Goal: Information Seeking & Learning: Check status

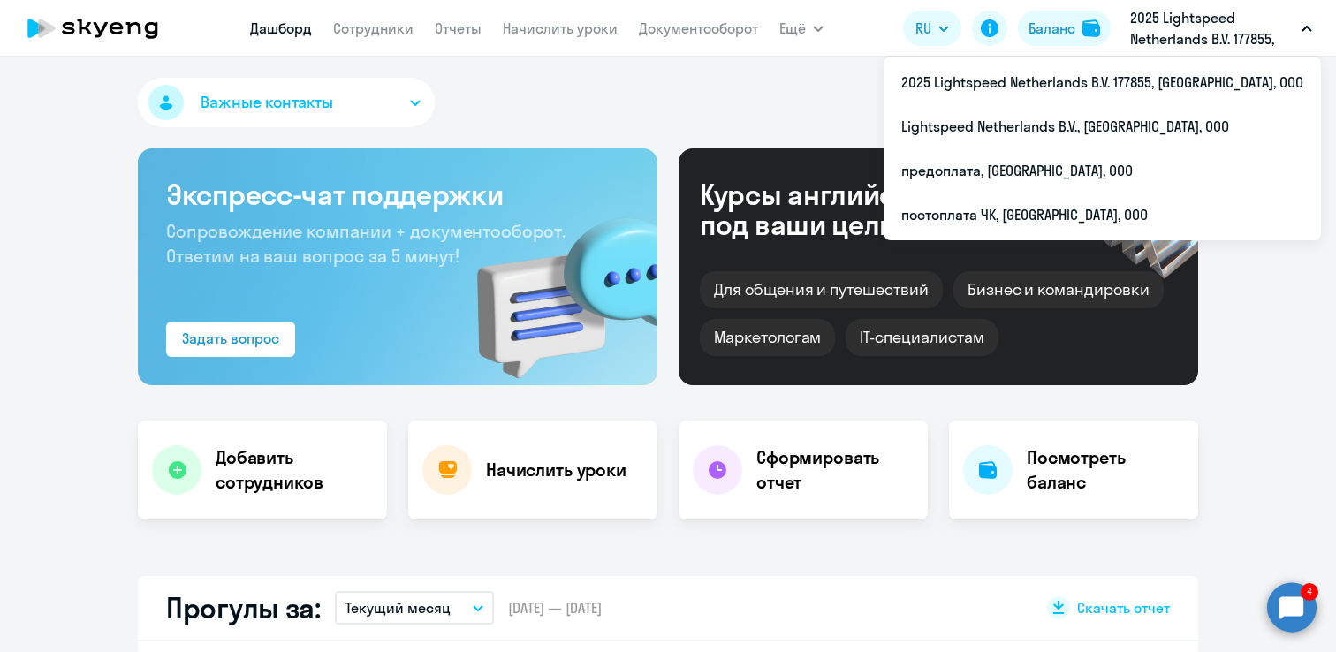
select select "30"
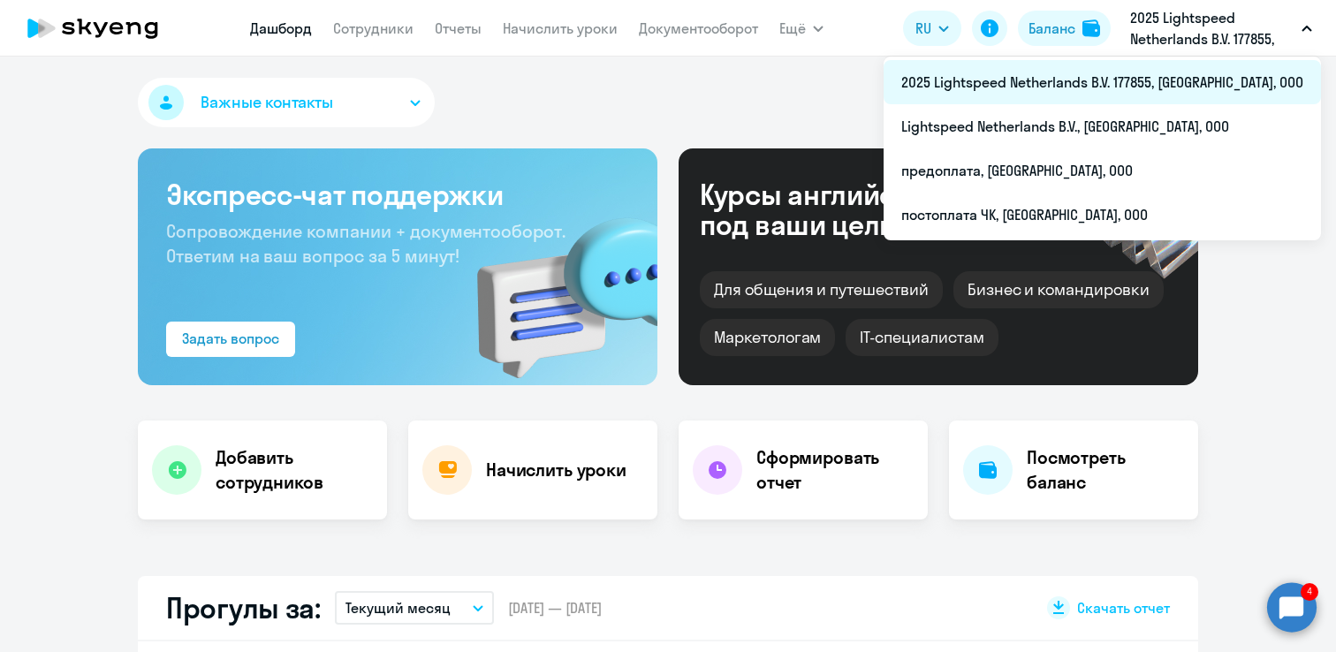
click at [1120, 77] on li "2025 Lightspeed Netherlands B.V. 177855, [GEOGRAPHIC_DATA], ООО" at bounding box center [1102, 82] width 437 height 44
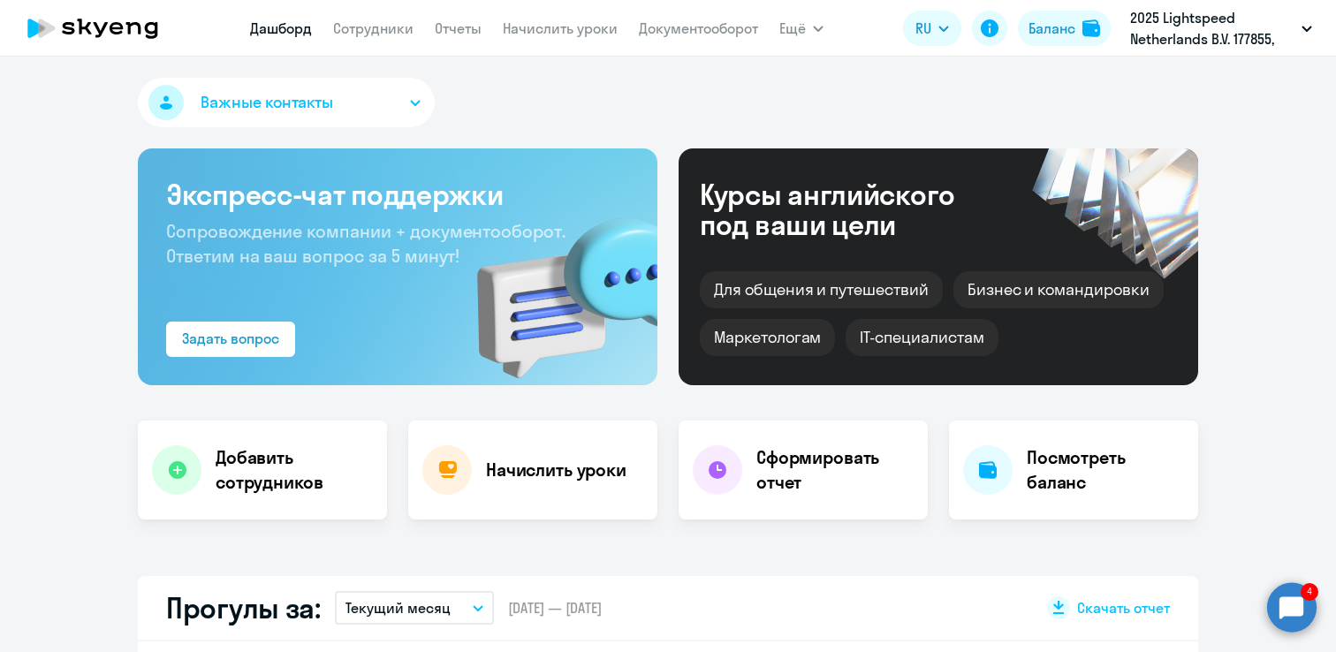
select select "30"
click at [828, 81] on link "Все продукты" at bounding box center [843, 79] width 92 height 18
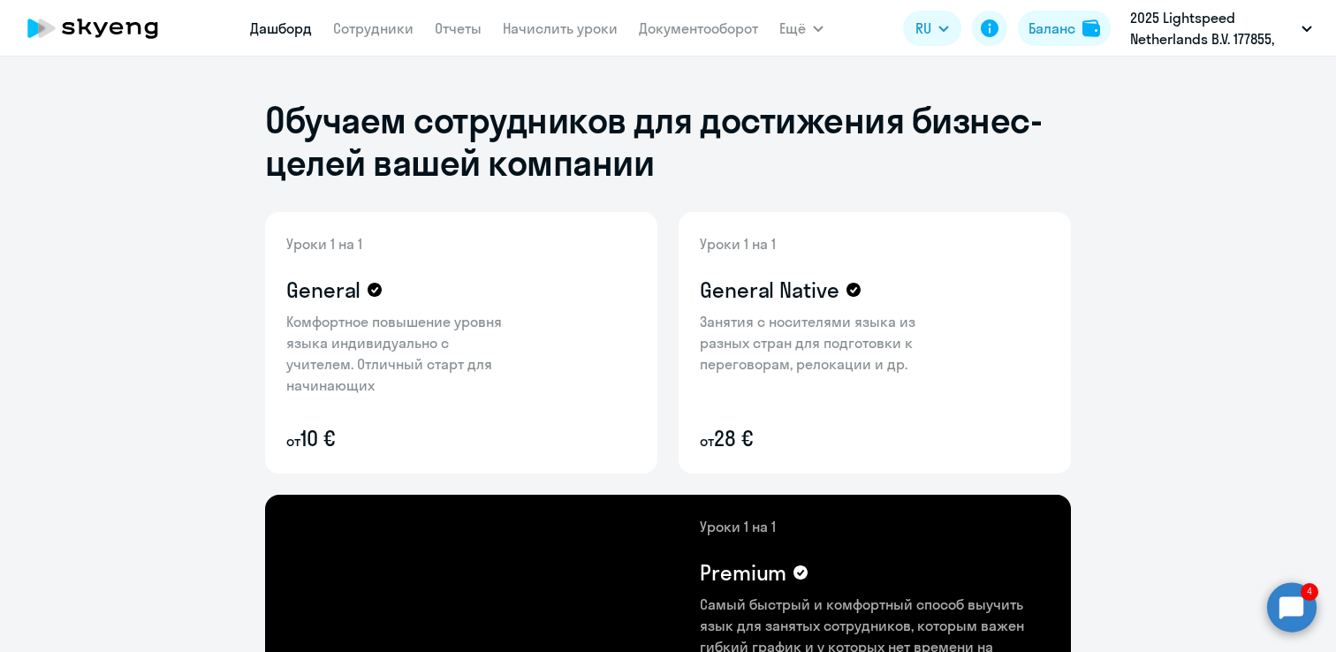
click at [280, 28] on link "Дашборд" at bounding box center [281, 28] width 62 height 18
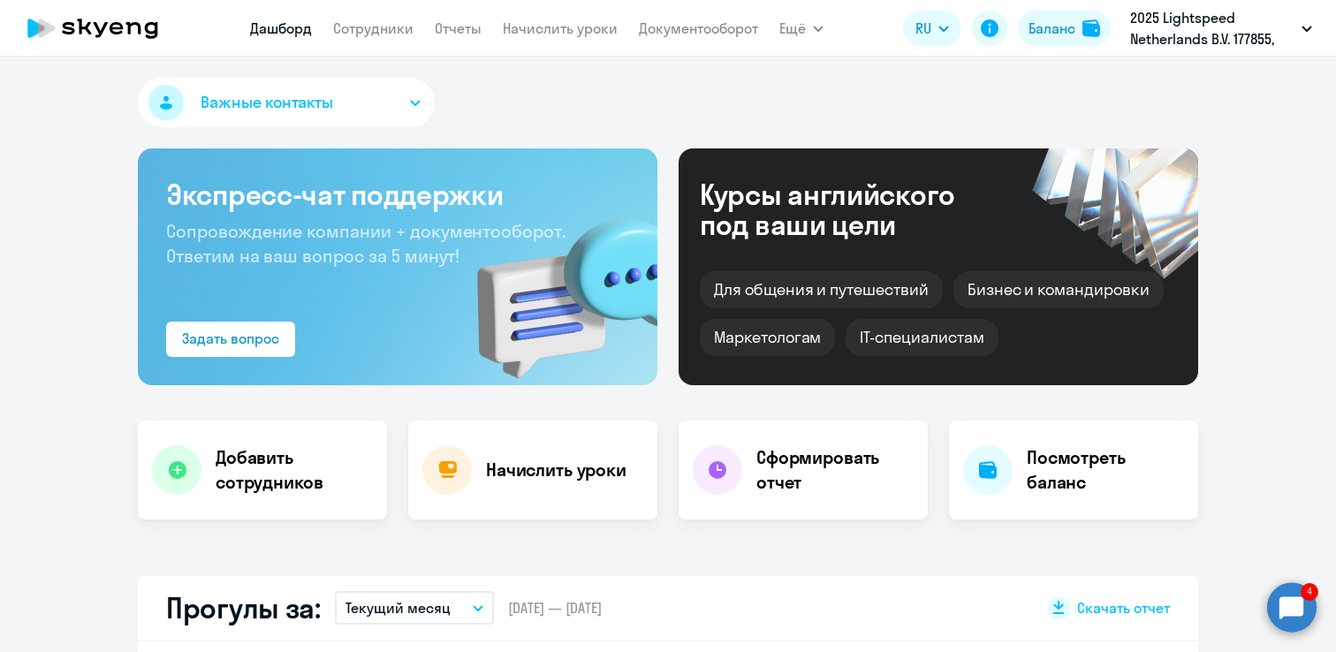
select select "30"
click at [401, 103] on button "Важные контакты" at bounding box center [286, 102] width 297 height 49
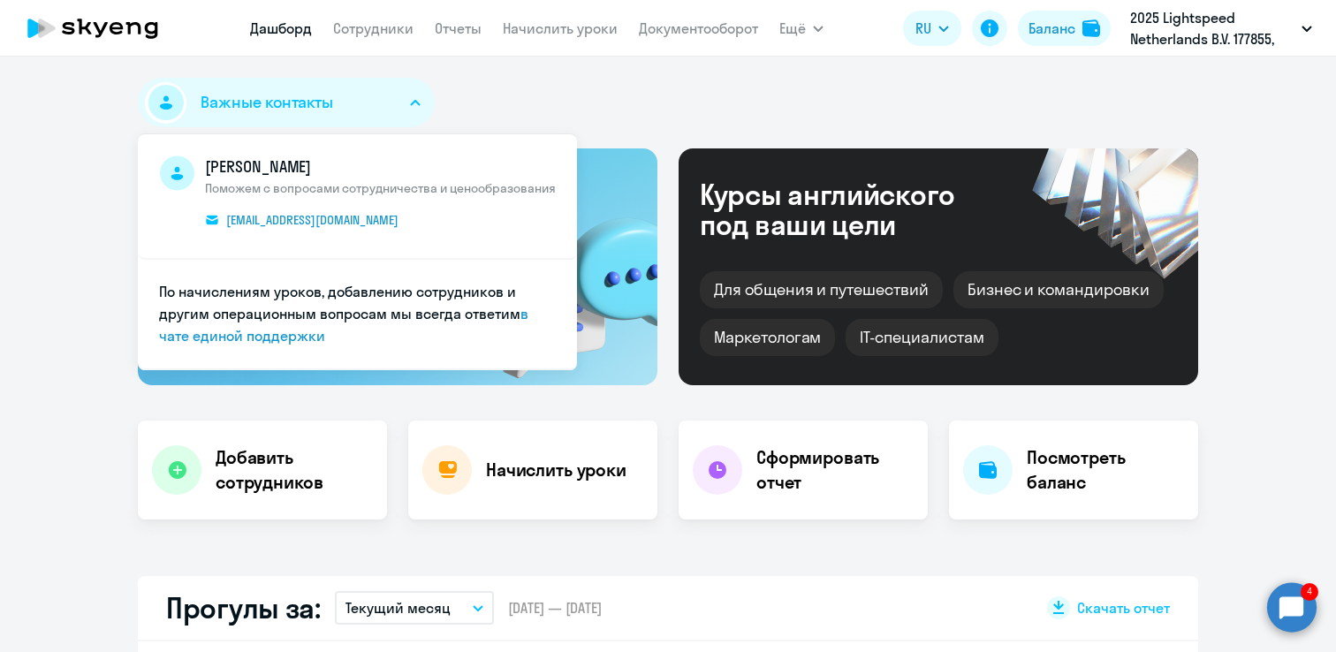
click at [517, 106] on div "Важные контакты [PERSON_NAME] Поможем с вопросами сотрудничества и ценообразова…" at bounding box center [668, 106] width 1060 height 57
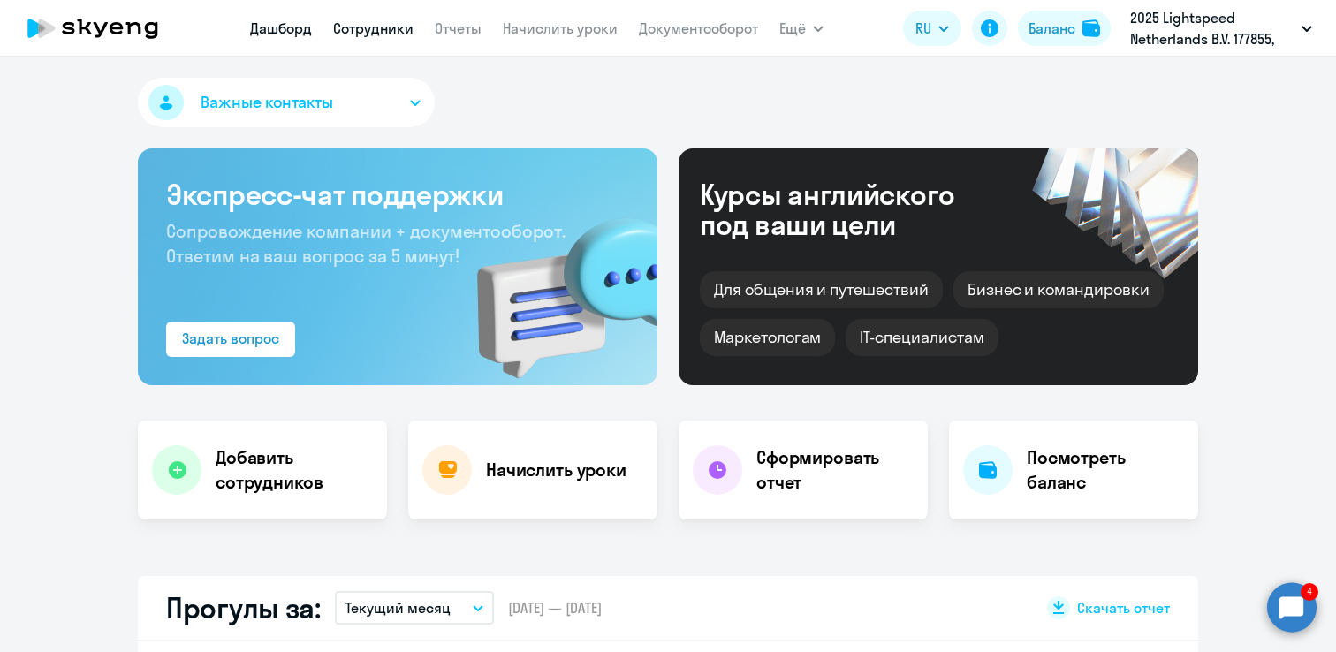
click at [357, 27] on link "Сотрудники" at bounding box center [373, 28] width 80 height 18
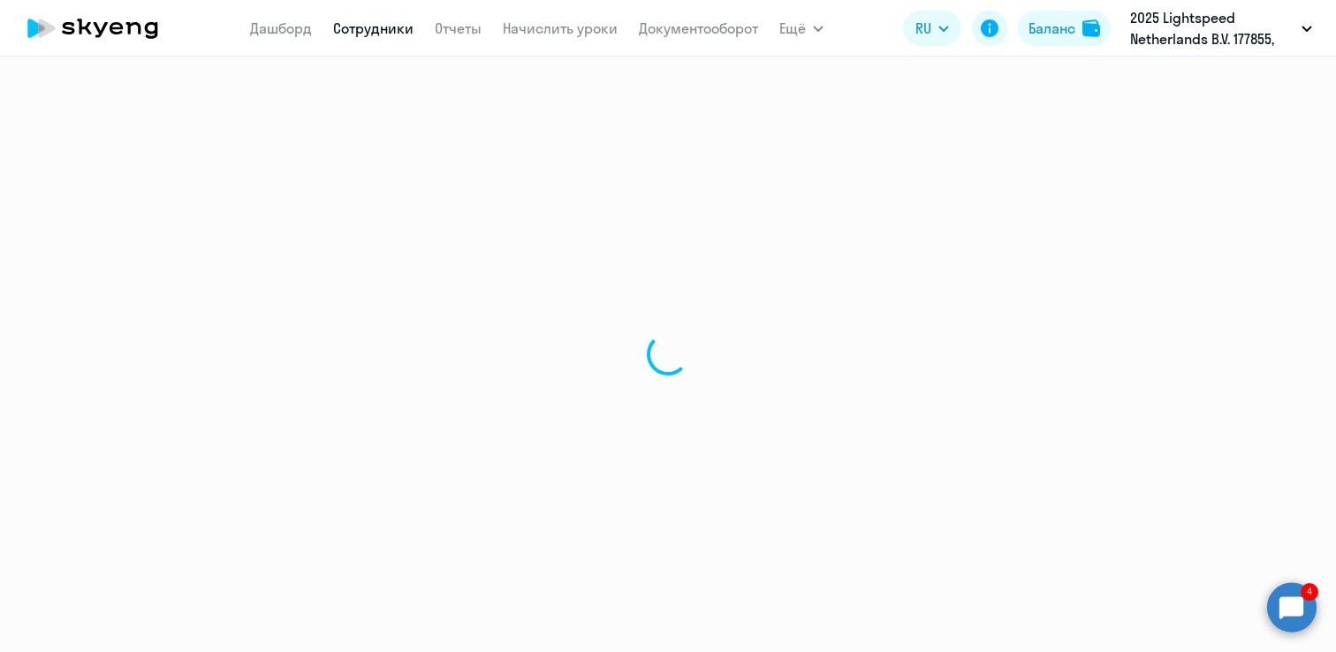
select select "30"
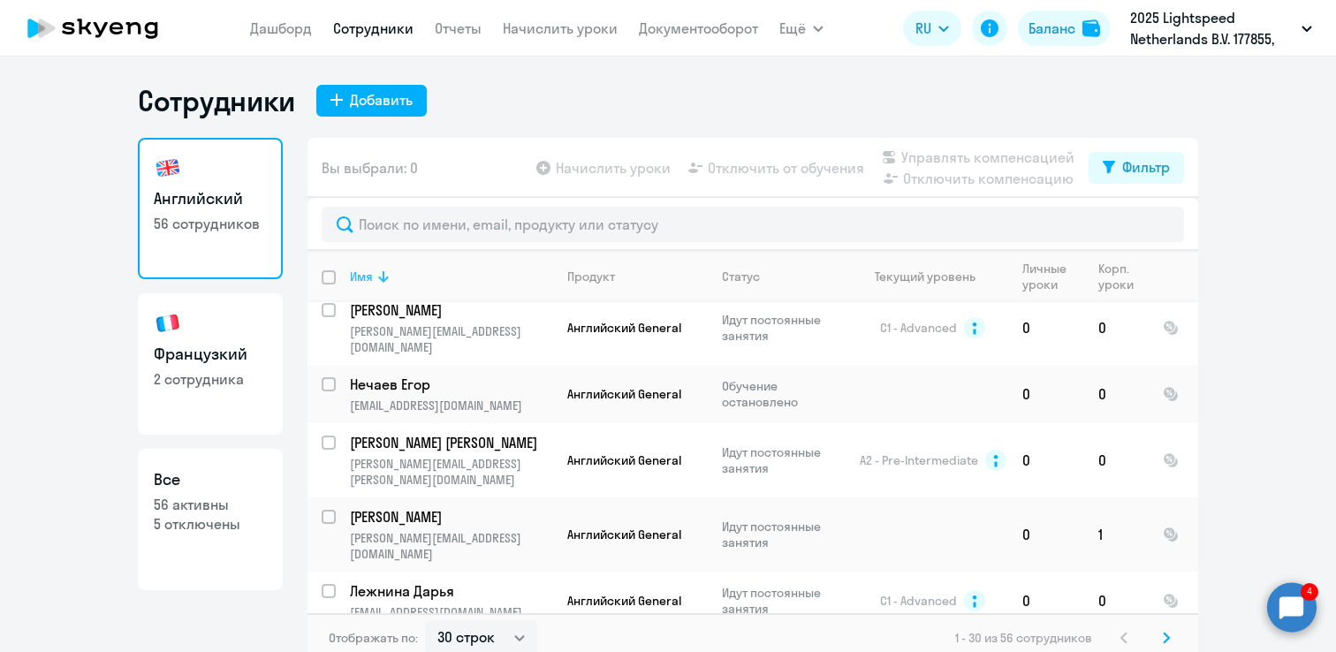
scroll to position [573, 0]
click at [201, 372] on p "2 сотрудника" at bounding box center [210, 378] width 113 height 19
select select "30"
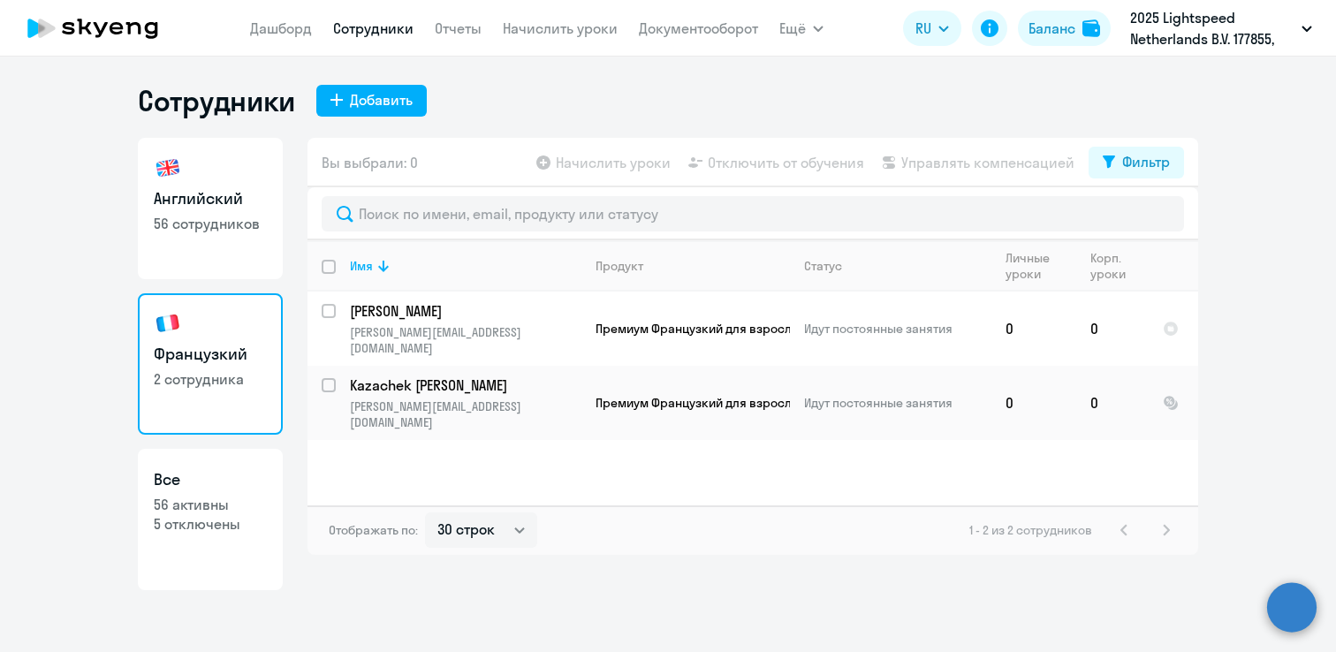
select select "30"
click at [330, 267] on input "deselect all" at bounding box center [339, 277] width 35 height 35
checkbox input "true"
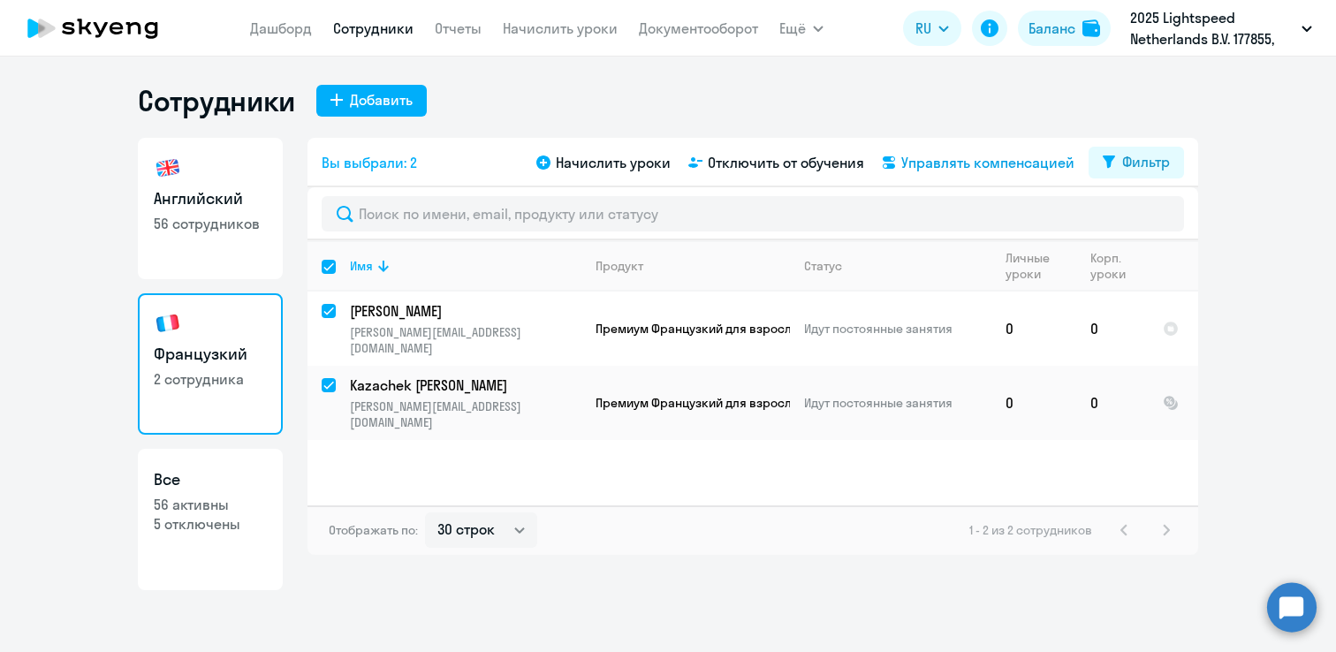
click at [953, 157] on span "Управлять компенсацией" at bounding box center [987, 162] width 173 height 21
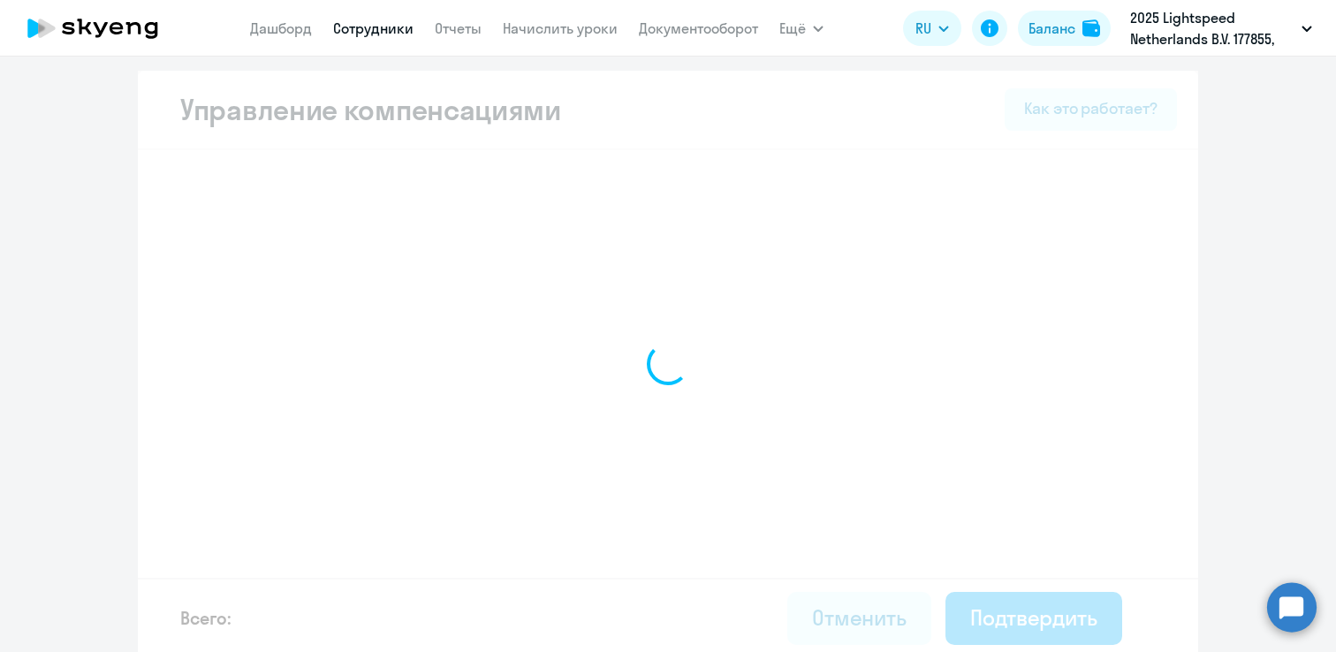
select select "MONTHLY"
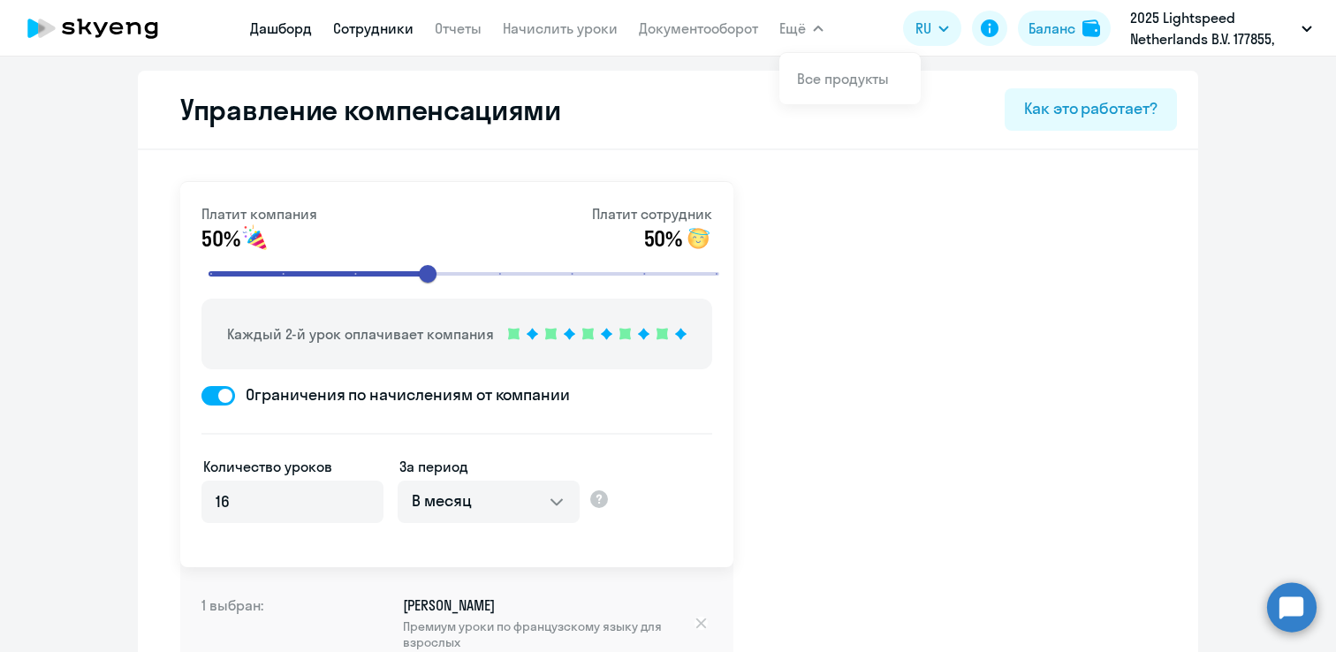
click at [279, 30] on link "Дашборд" at bounding box center [281, 28] width 62 height 18
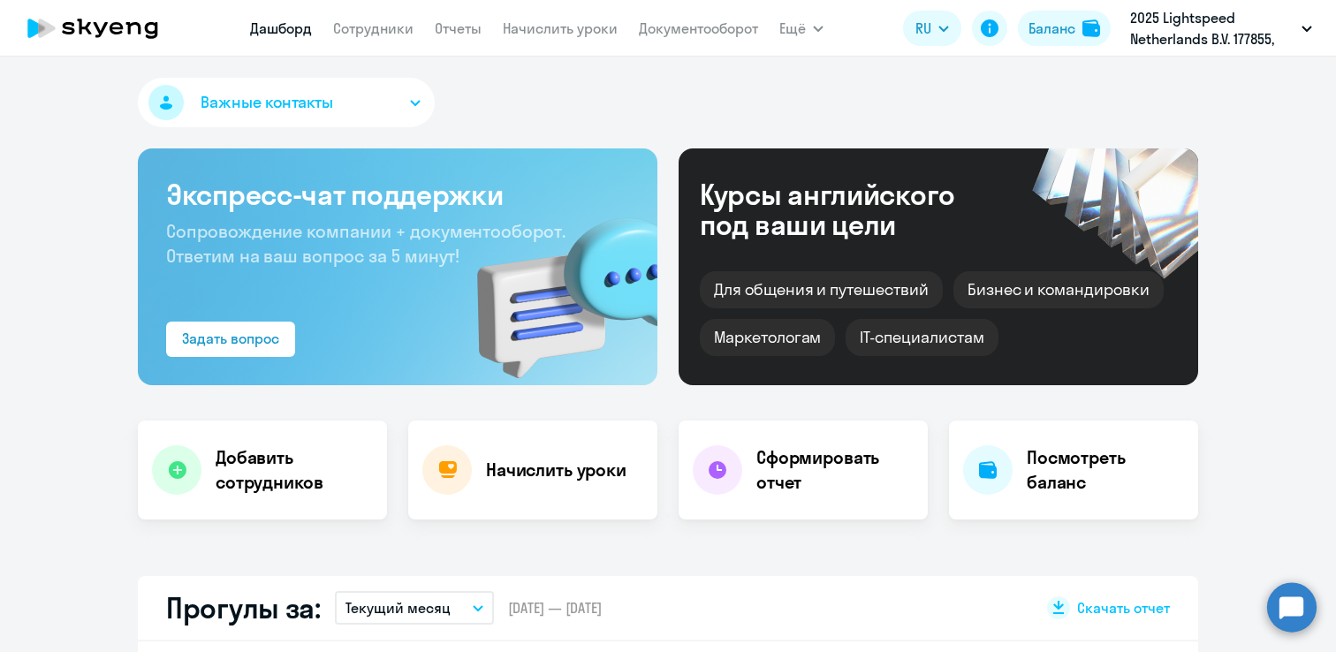
select select "30"
click at [1076, 482] on h4 "Посмотреть баланс" at bounding box center [1105, 469] width 157 height 49
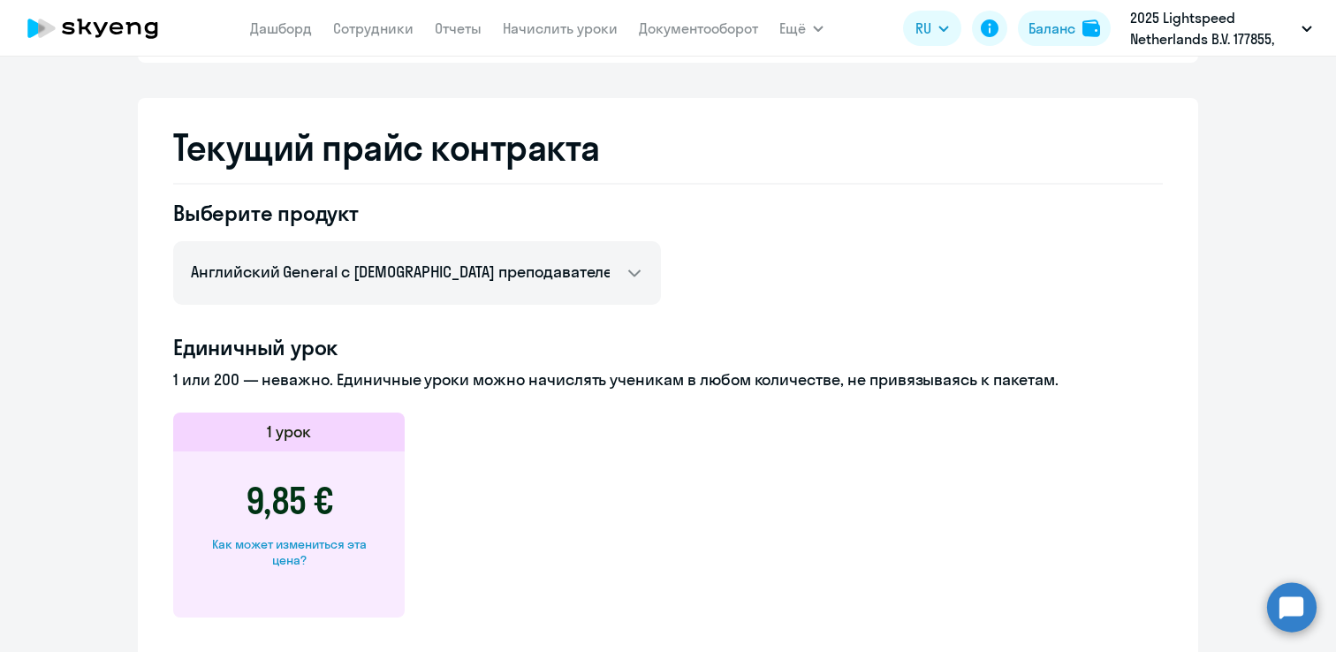
scroll to position [305, 0]
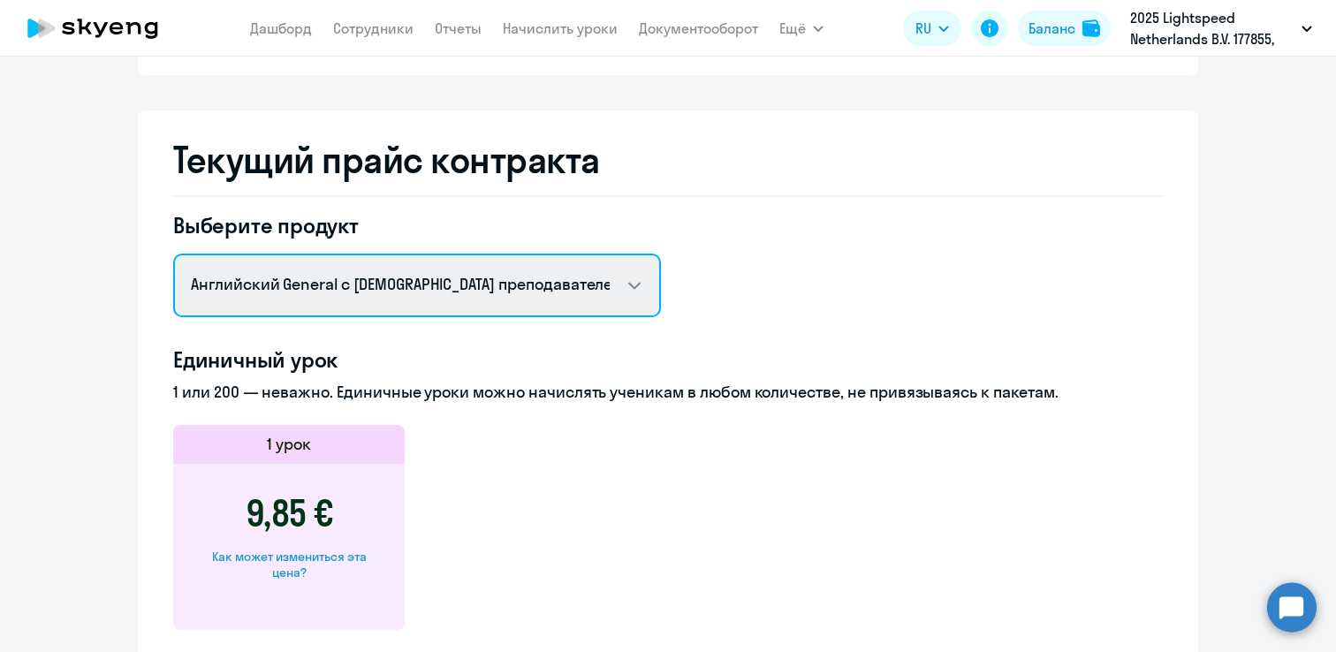
click at [580, 286] on select "Английский General с русскоговорящим преподавателем Английский General с англог…" at bounding box center [417, 286] width 488 height 64
click at [173, 254] on select "Английский General с русскоговорящим преподавателем Английский General с англог…" at bounding box center [417, 286] width 488 height 64
click at [423, 274] on select "Английский General с русскоговорящим преподавателем Английский General с англог…" at bounding box center [417, 286] width 488 height 64
click at [173, 254] on select "Английский General с русскоговорящим преподавателем Английский General с англог…" at bounding box center [417, 286] width 488 height 64
click at [405, 291] on select "Английский General с русскоговорящим преподавателем Английский General с англог…" at bounding box center [417, 286] width 488 height 64
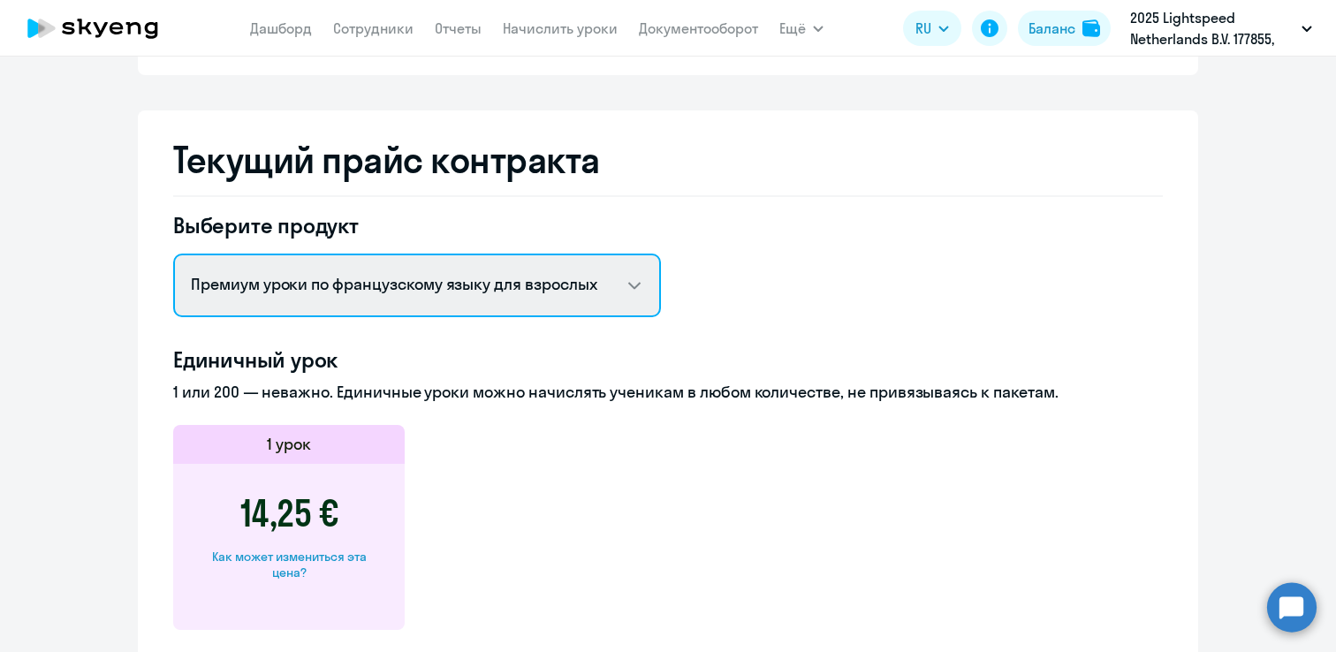
click at [173, 254] on select "Английский General с русскоговорящим преподавателем Английский General с англог…" at bounding box center [417, 286] width 488 height 64
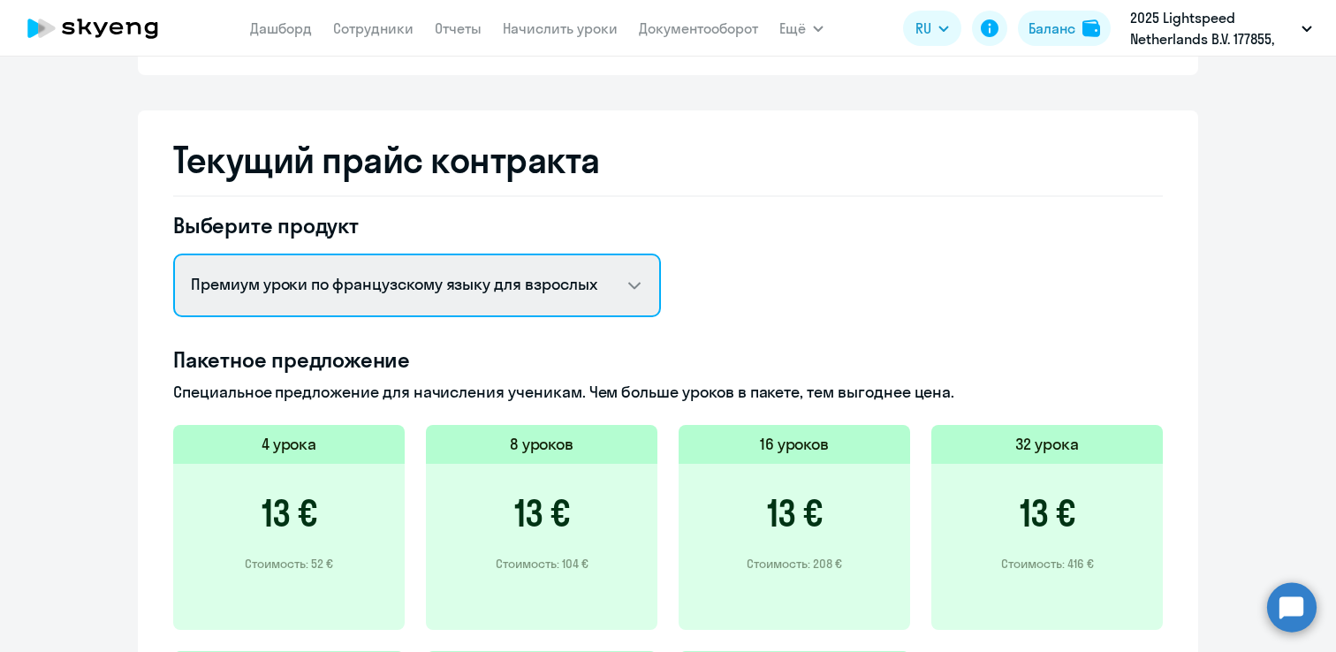
click at [578, 269] on select "Английский General с русскоговорящим преподавателем Английский General с англог…" at bounding box center [417, 286] width 488 height 64
select select "english_adult_not_native_speaker_premium"
click at [173, 254] on select "Английский General с русскоговорящим преподавателем Английский General с англог…" at bounding box center [417, 286] width 488 height 64
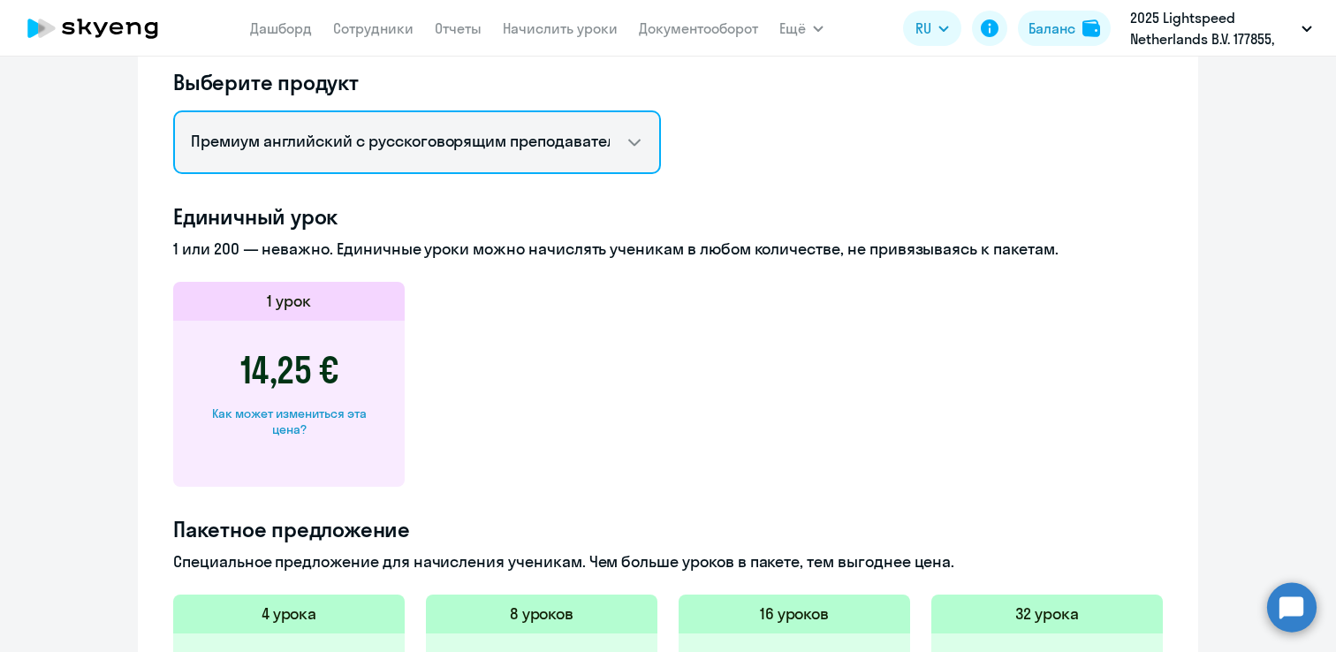
scroll to position [401, 0]
